Goal: Transaction & Acquisition: Book appointment/travel/reservation

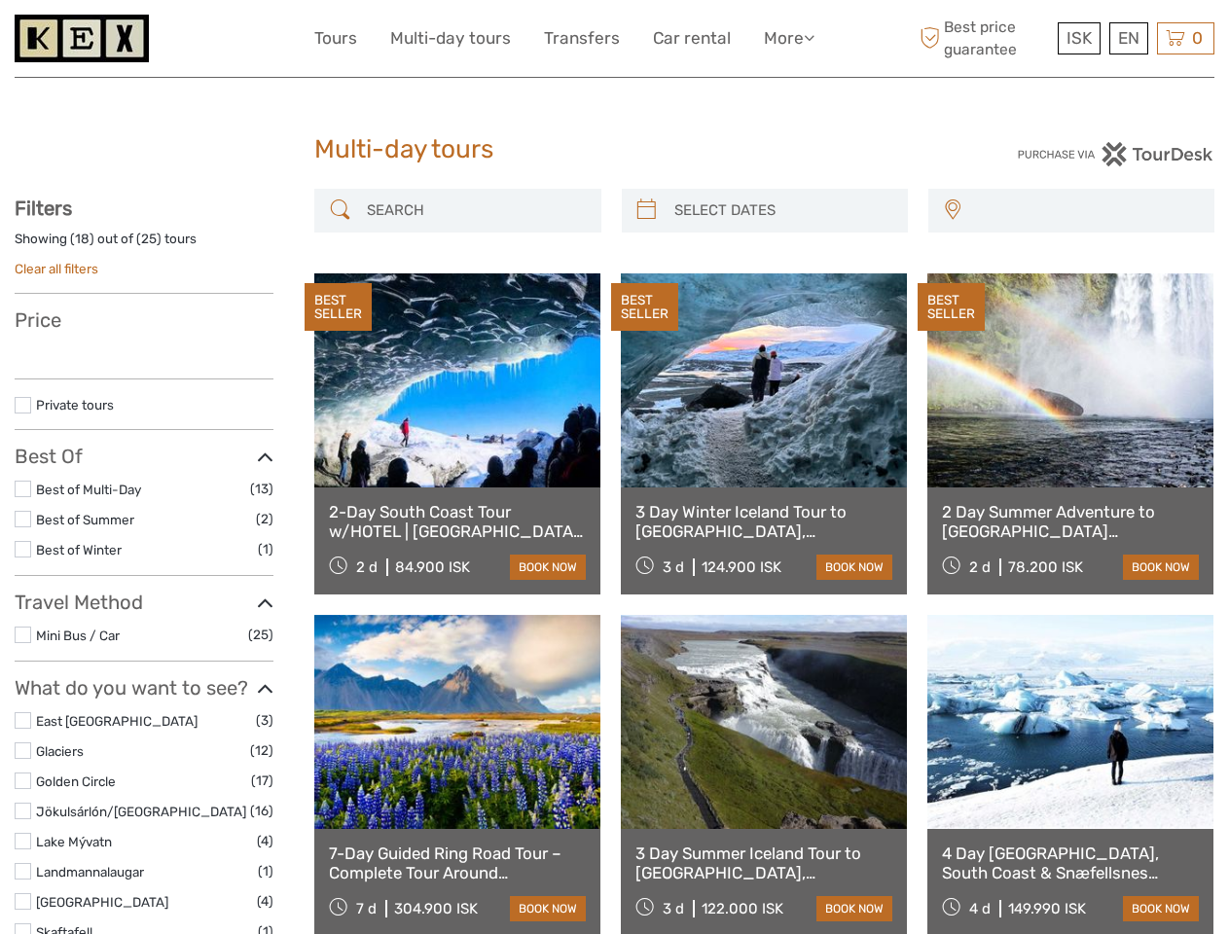
select select
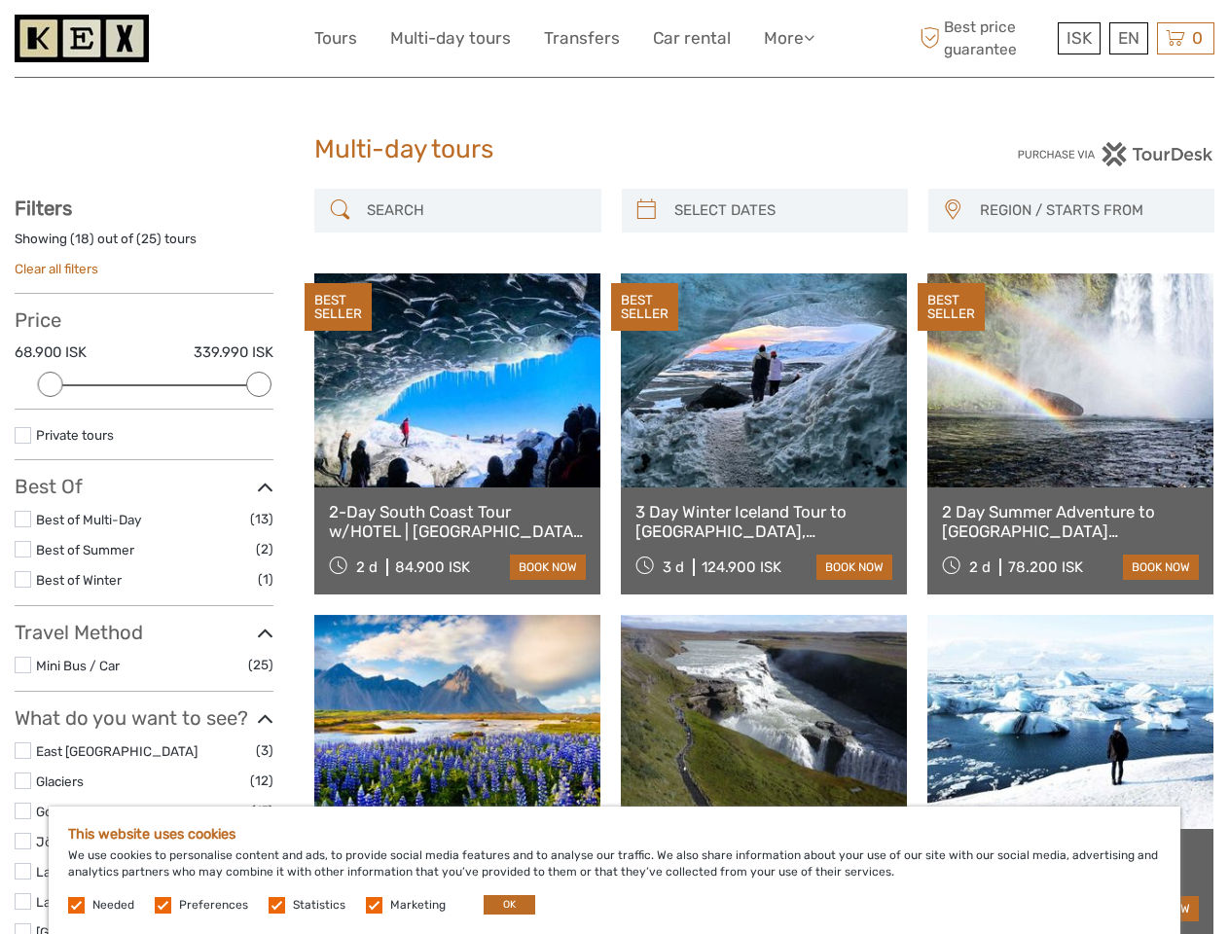
click at [787, 38] on link "More" at bounding box center [789, 38] width 51 height 28
click at [810, 37] on icon at bounding box center [809, 37] width 11 height 17
click at [1078, 38] on span "ISK" at bounding box center [1078, 37] width 25 height 19
click at [1128, 38] on div "EN English Español Deutsch" at bounding box center [1128, 38] width 39 height 32
click at [1185, 38] on div "0 Items Total 0 ISK Checkout The shopping cart is empty." at bounding box center [1185, 38] width 57 height 32
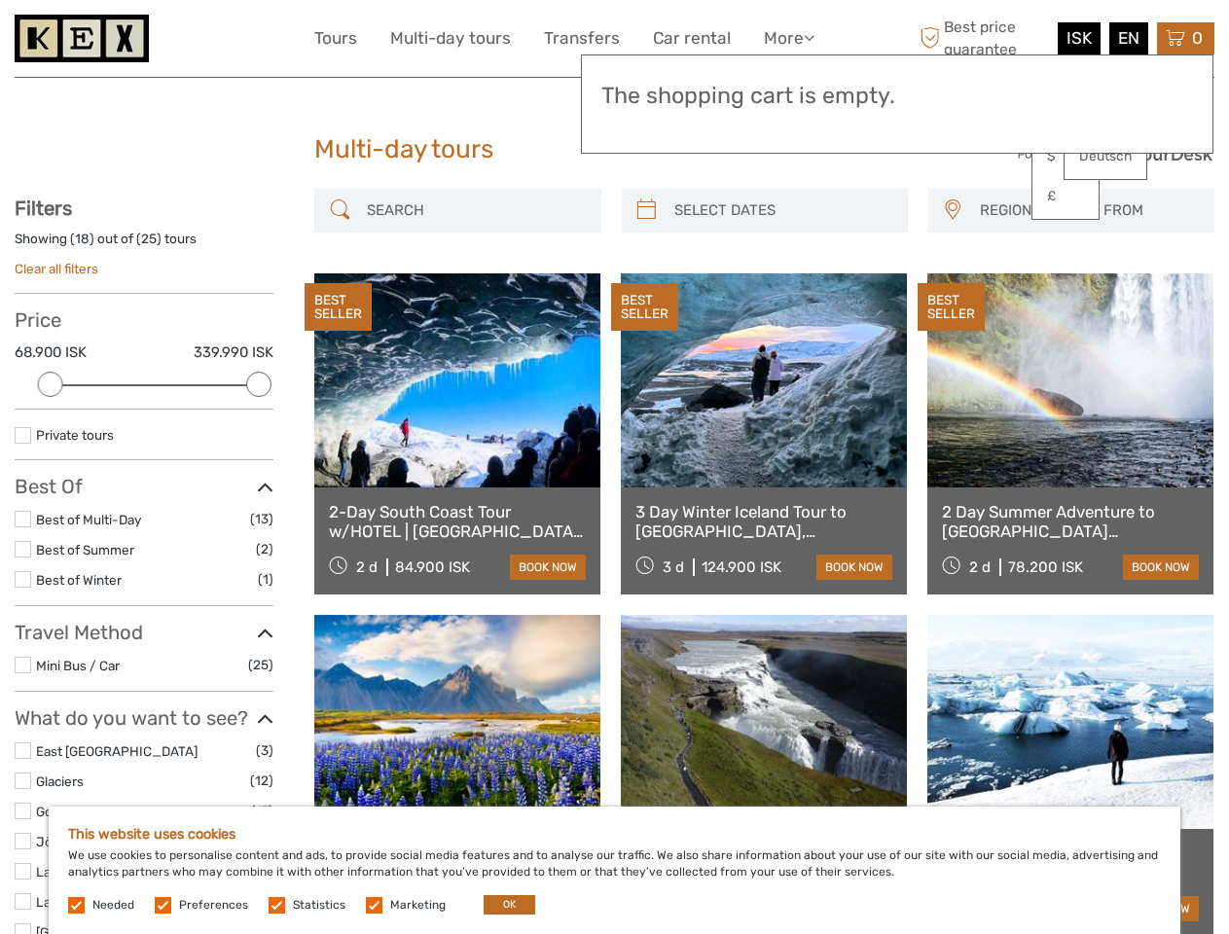
click at [51, 384] on div at bounding box center [50, 384] width 25 height 25
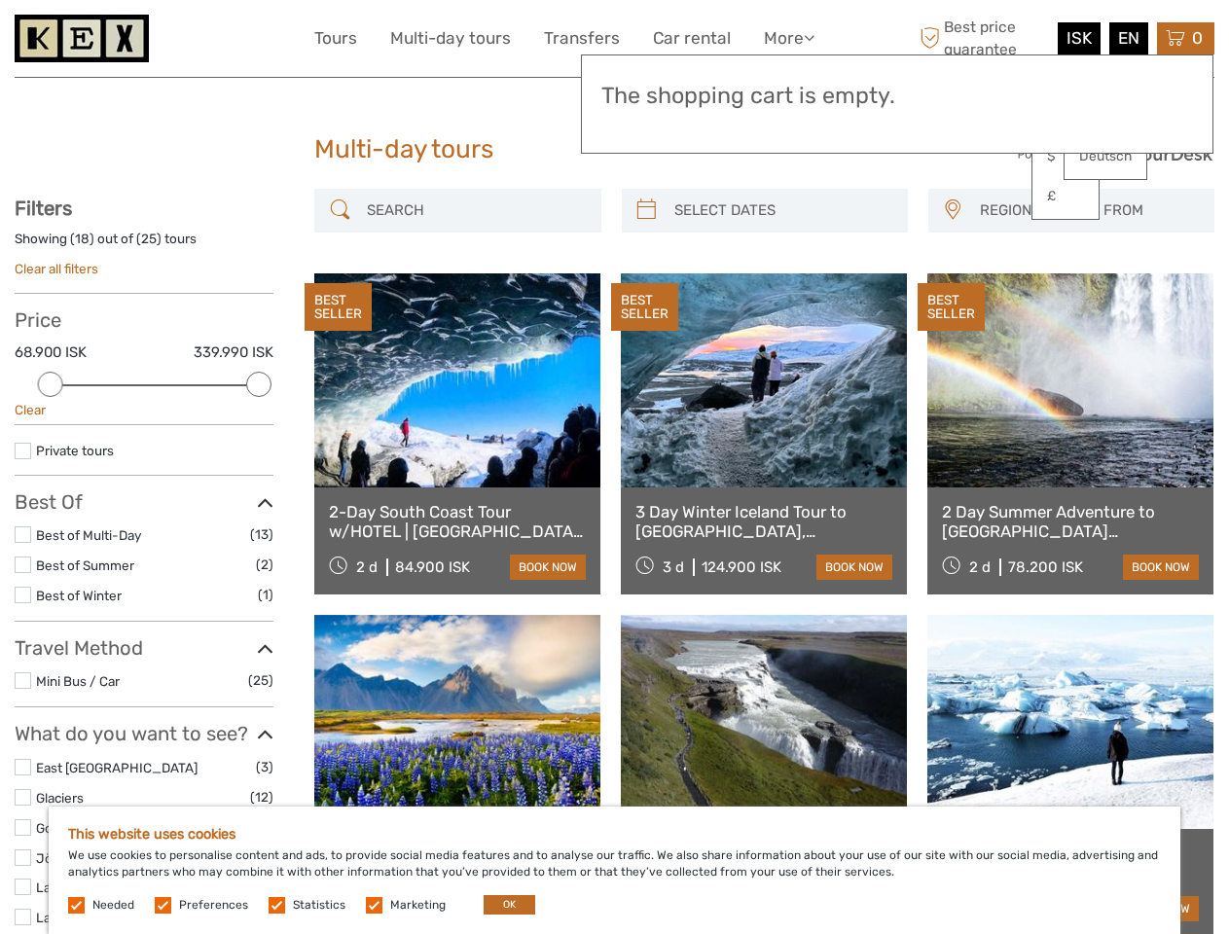
click at [259, 490] on icon at bounding box center [265, 503] width 17 height 26
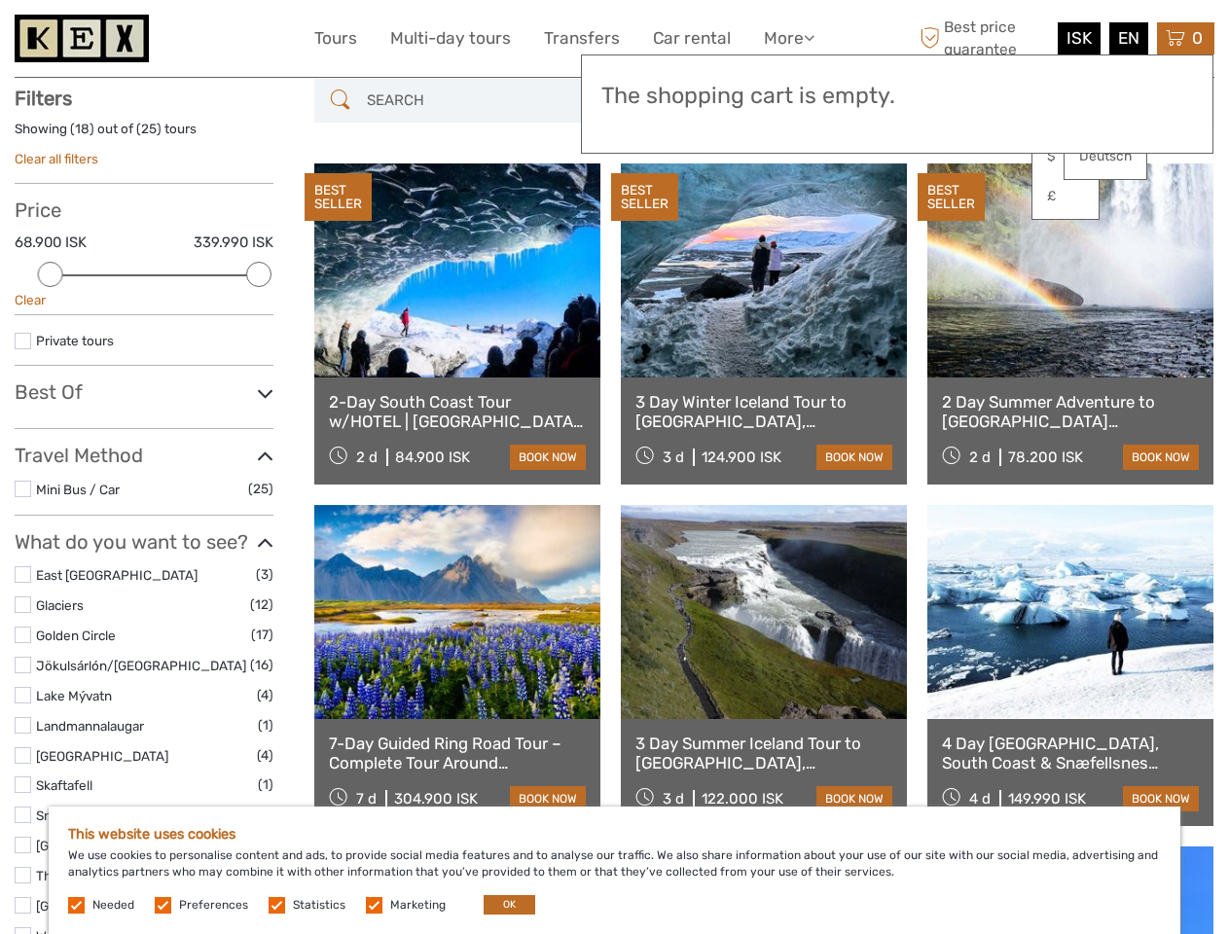
click at [646, 210] on div "BEST SELLER" at bounding box center [644, 197] width 67 height 49
click at [781, 210] on link at bounding box center [764, 270] width 286 height 214
click at [952, 210] on div "BEST SELLER" at bounding box center [951, 197] width 67 height 49
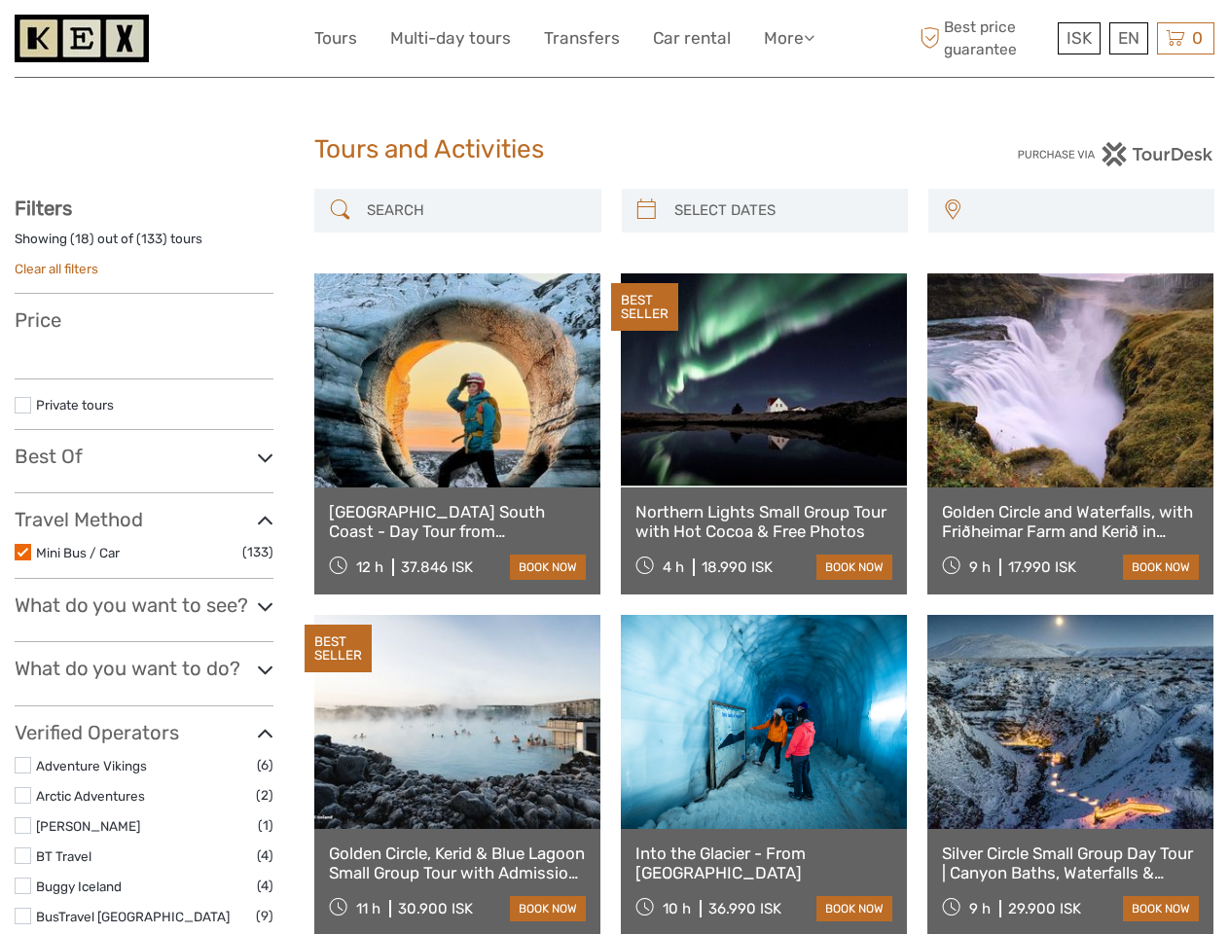
select select
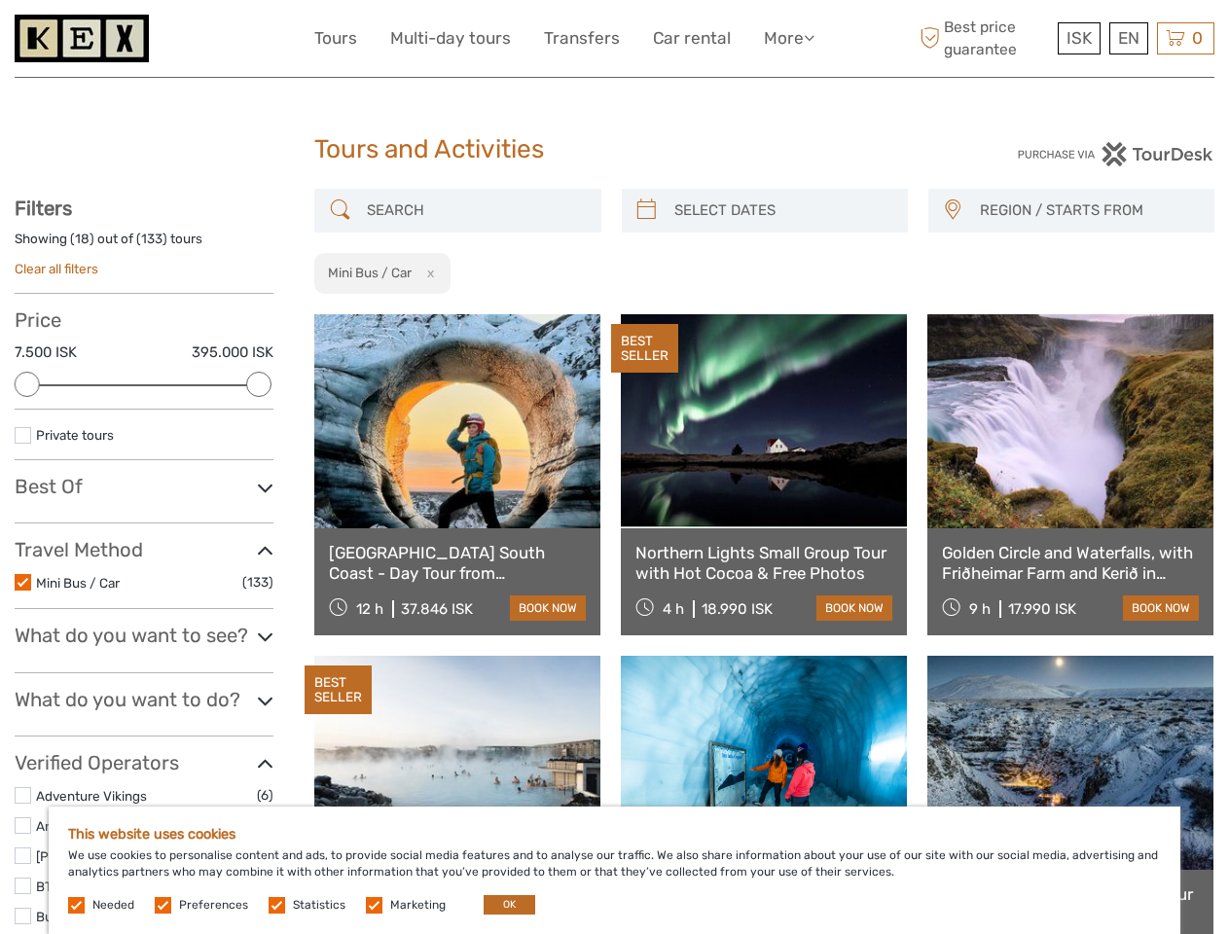
click at [787, 38] on link "More" at bounding box center [789, 38] width 51 height 28
click at [810, 37] on icon at bounding box center [809, 37] width 11 height 17
click at [1078, 38] on span "ISK" at bounding box center [1078, 37] width 25 height 19
click at [1128, 38] on div "EN English Español Deutsch" at bounding box center [1128, 38] width 39 height 32
click at [1185, 38] on div "0 Items Total 0 ISK Checkout The shopping cart is empty." at bounding box center [1185, 38] width 57 height 32
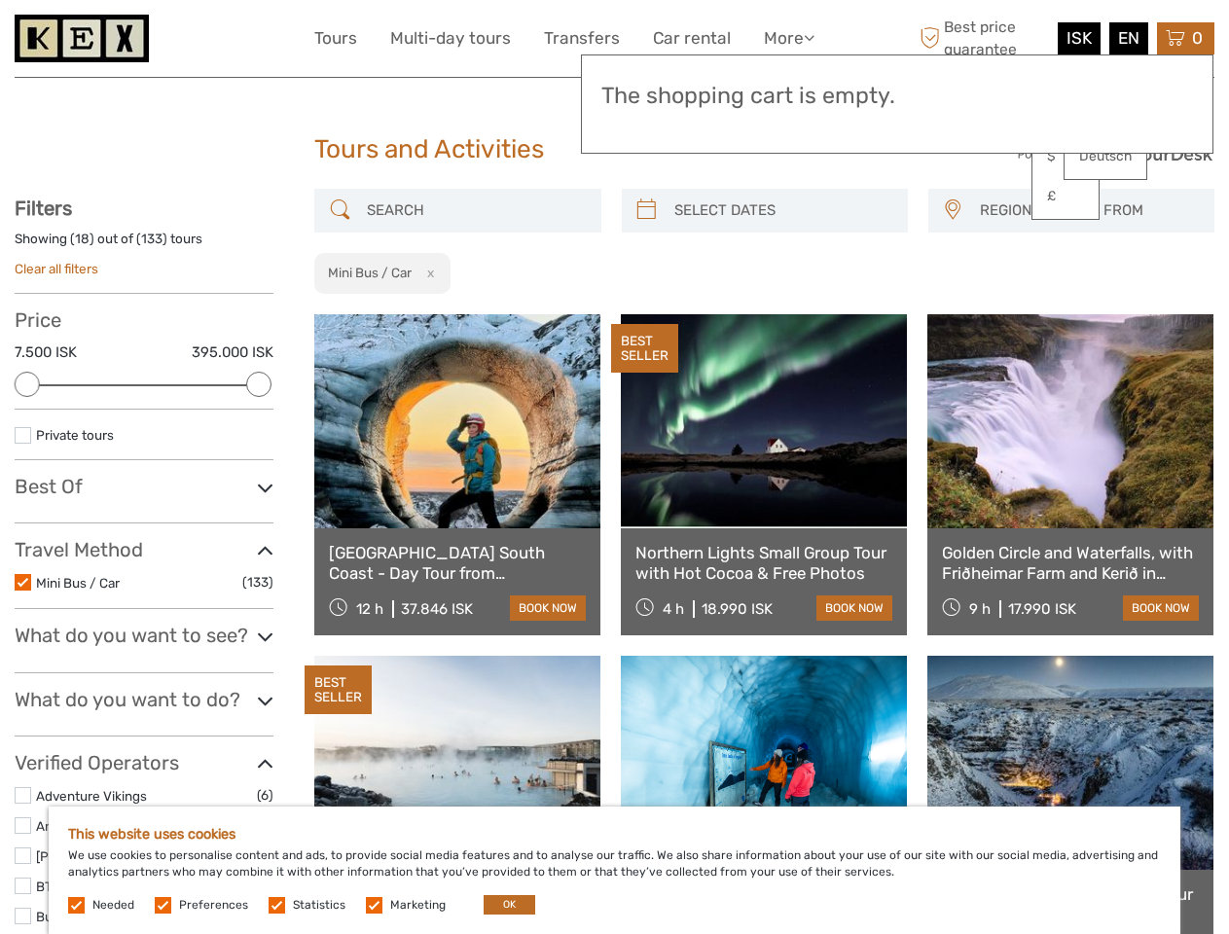
click at [27, 384] on div at bounding box center [27, 384] width 25 height 25
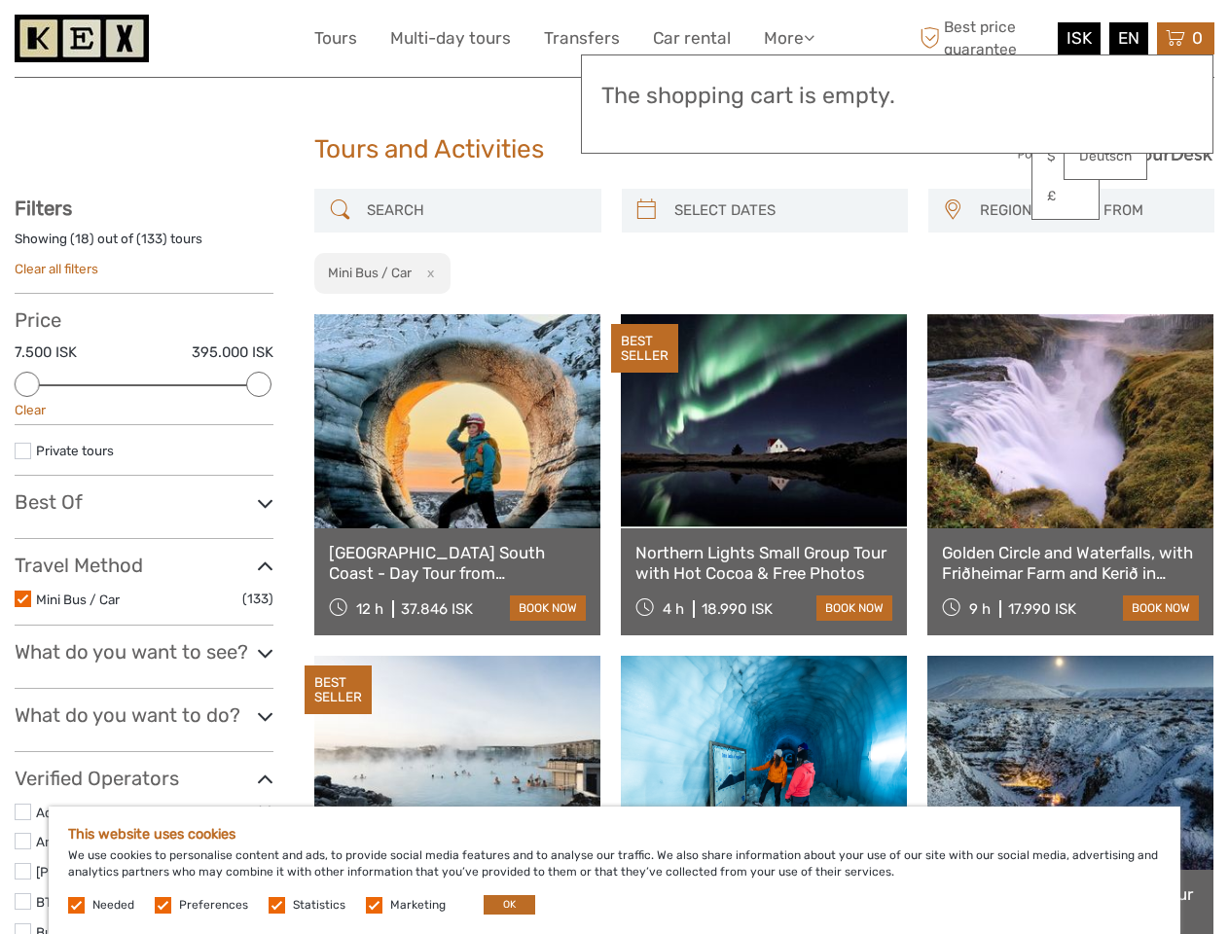
click at [259, 490] on icon at bounding box center [265, 503] width 17 height 26
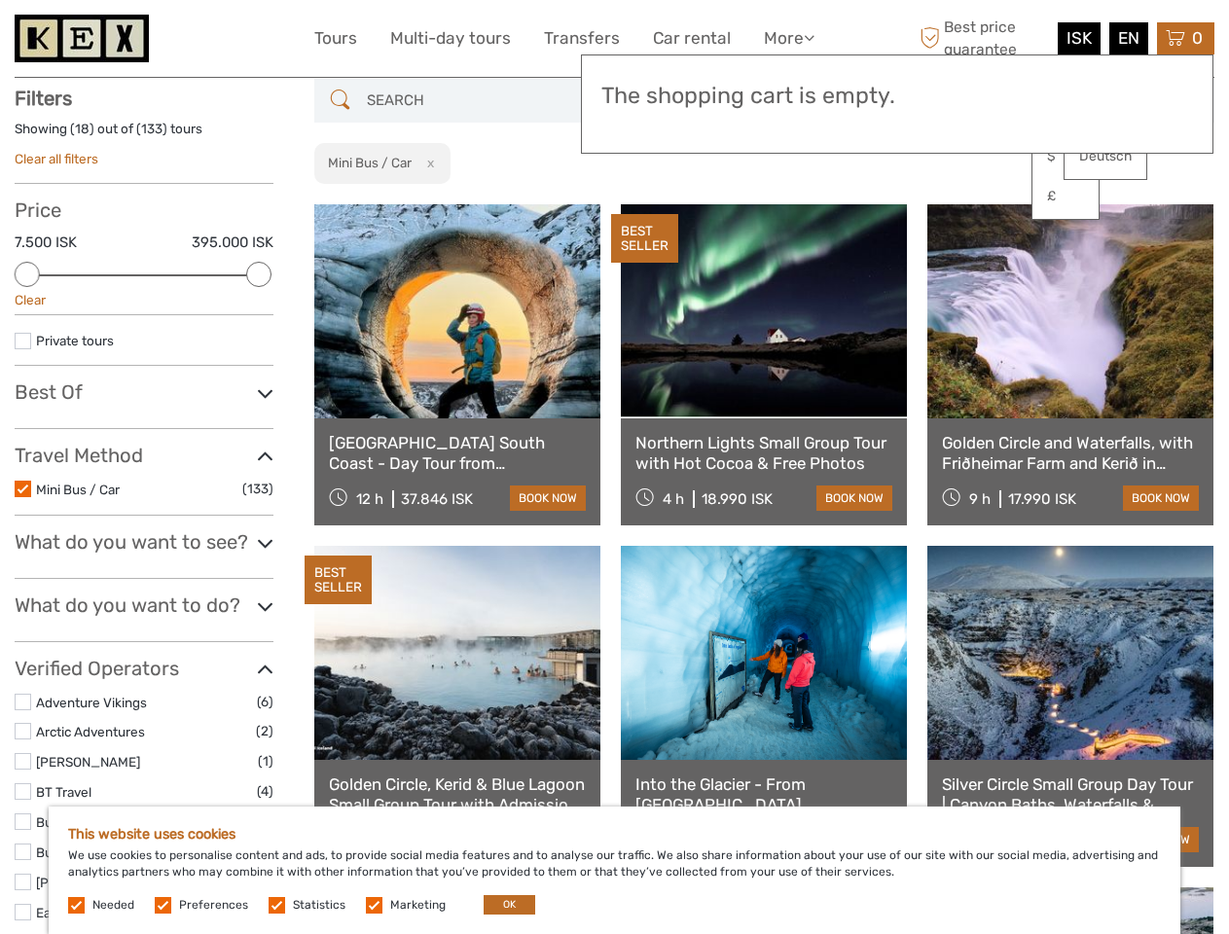
click at [646, 210] on link at bounding box center [764, 311] width 286 height 214
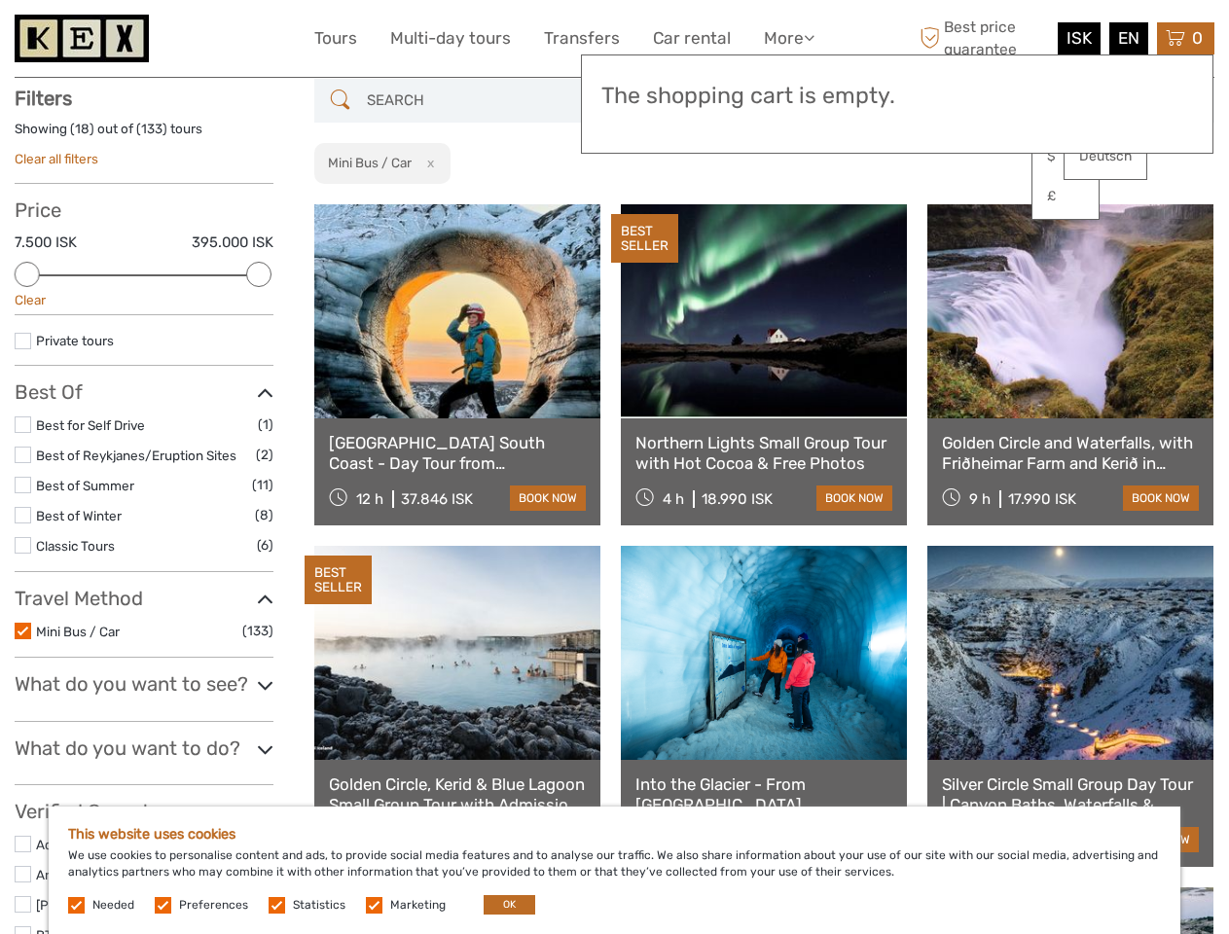
click at [781, 210] on link at bounding box center [764, 311] width 286 height 214
click at [952, 210] on link at bounding box center [1070, 311] width 286 height 214
